Goal: Task Accomplishment & Management: Manage account settings

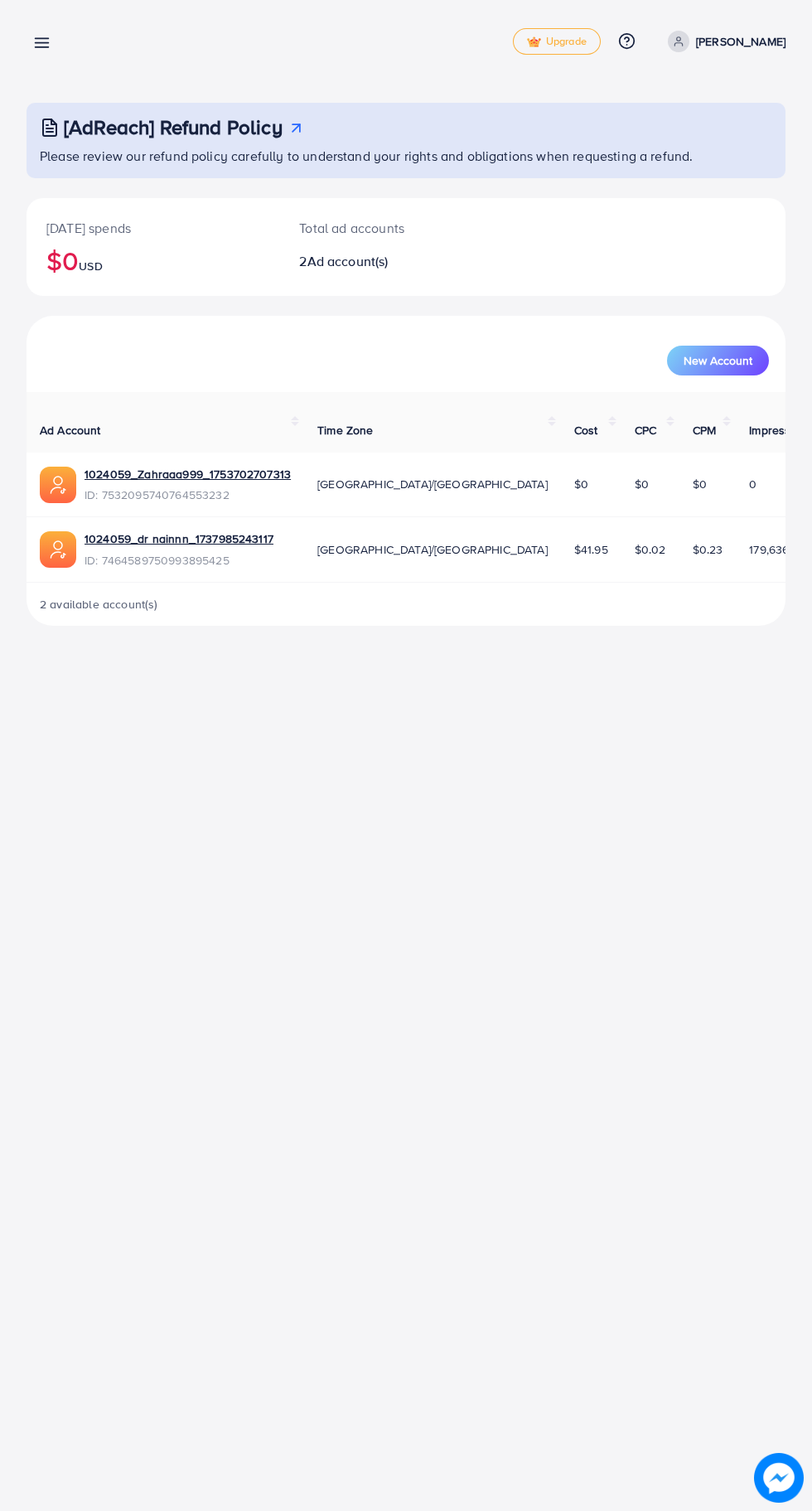
click at [123, 552] on span "ID: 7464589750993895425" at bounding box center [179, 560] width 189 height 16
click at [124, 530] on link "1024059_dr nainnn_1737985243117" at bounding box center [179, 538] width 189 height 16
click at [178, 466] on link "1024059_Zahraaa999_1753702707313" at bounding box center [187, 474] width 206 height 16
